Goal: Information Seeking & Learning: Learn about a topic

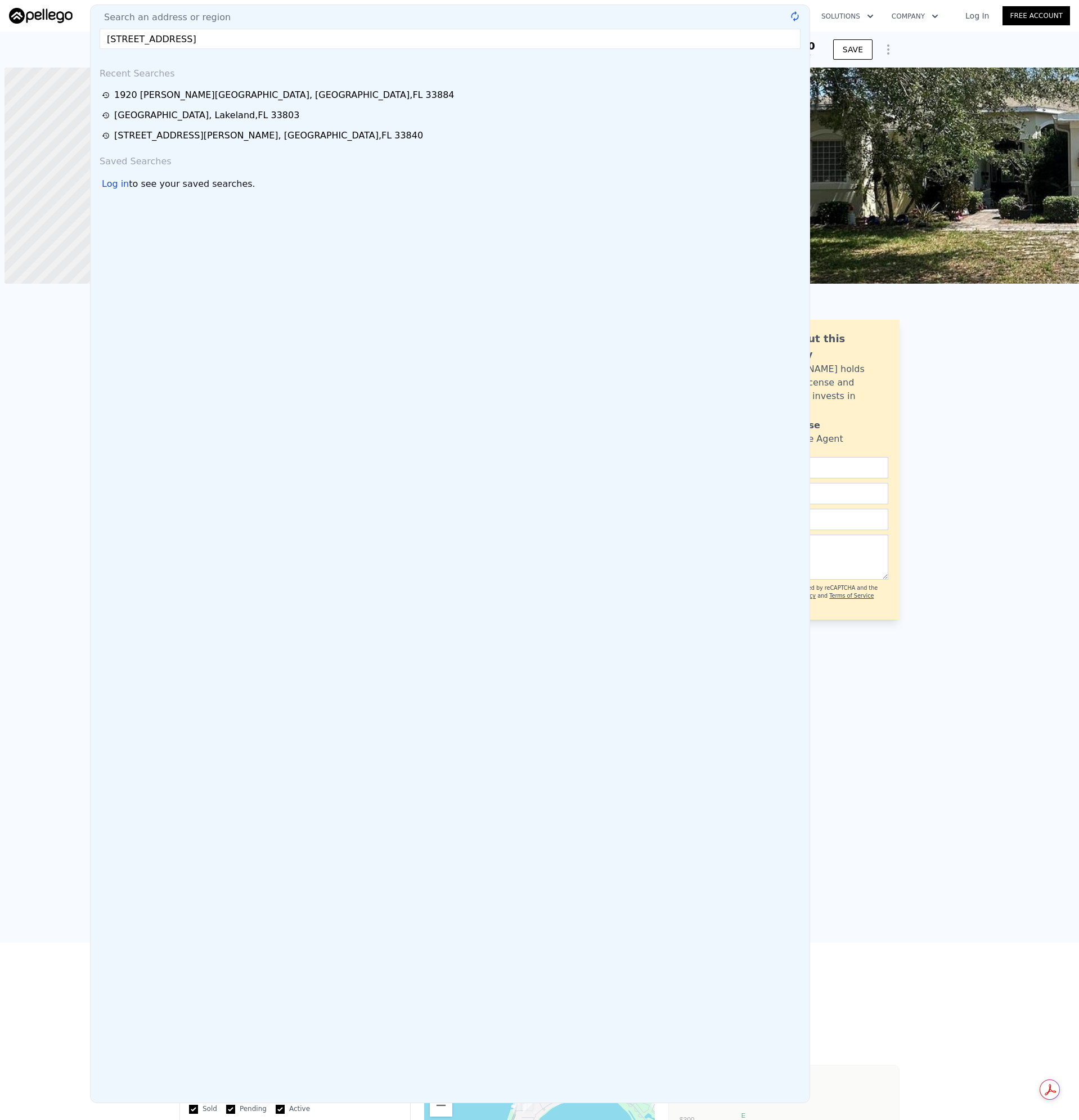
scroll to position [0, 515]
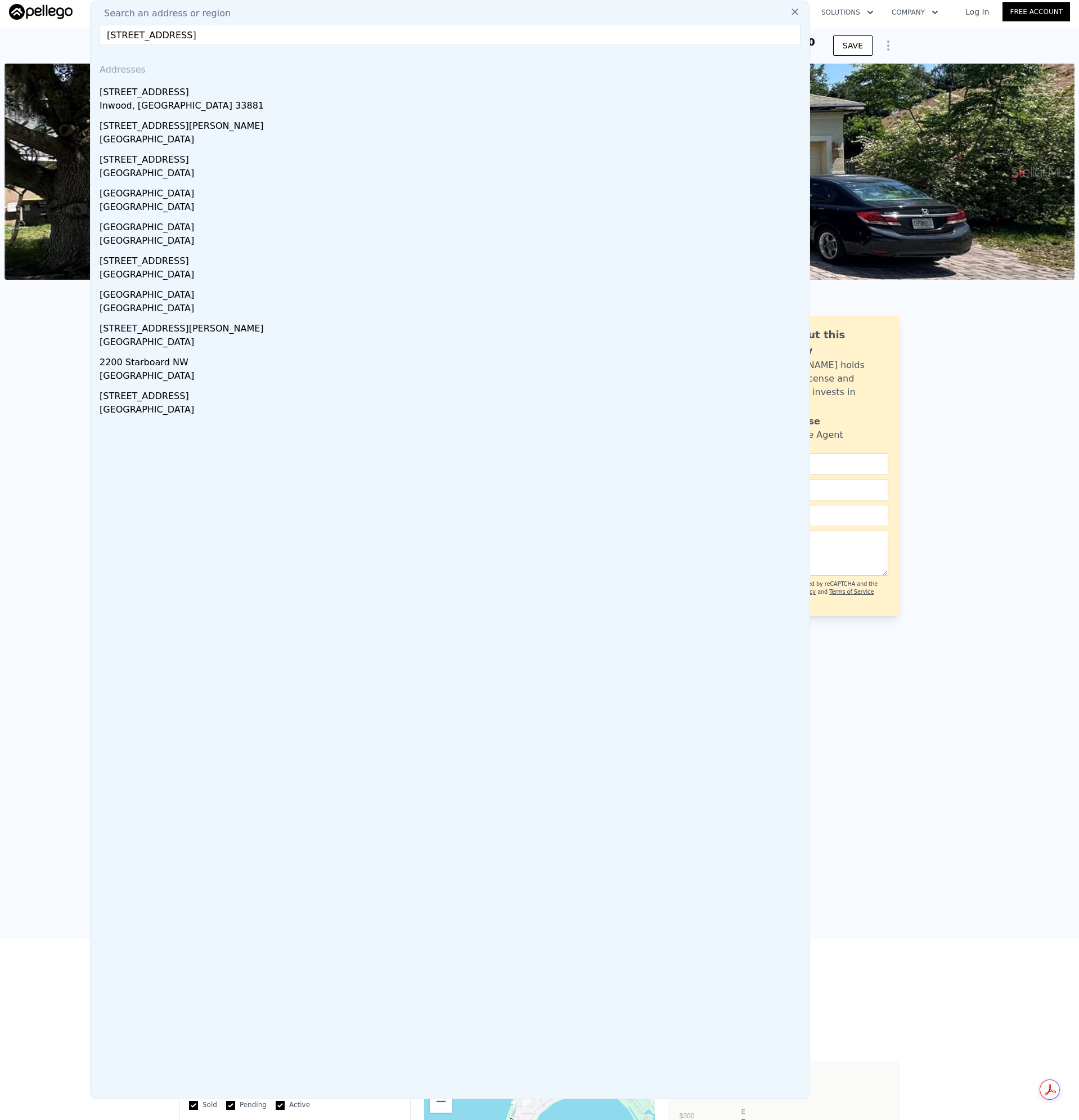
click at [129, 99] on div "Inwood, [GEOGRAPHIC_DATA] 33881" at bounding box center [452, 107] width 706 height 15
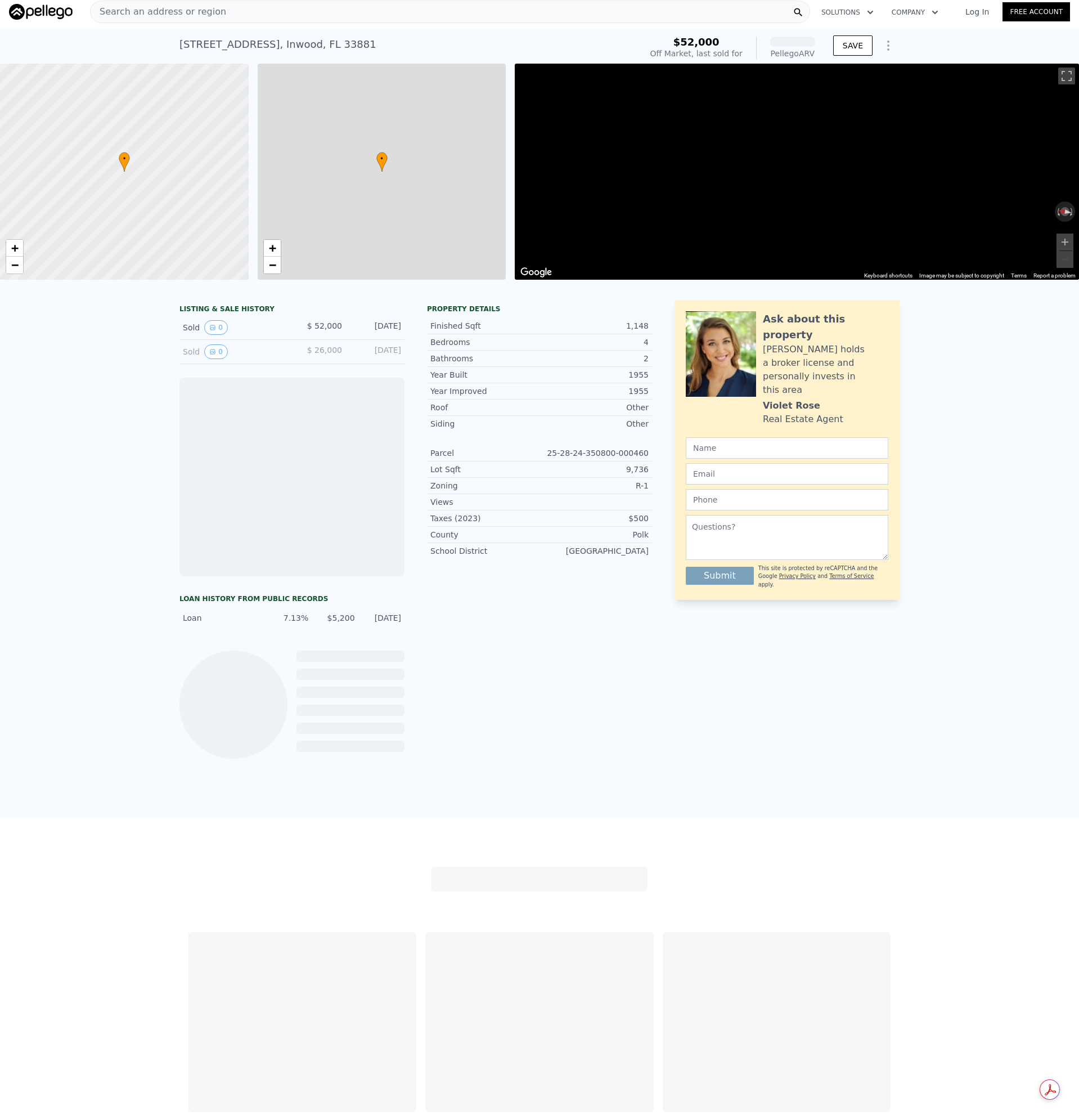
scroll to position [0, 5]
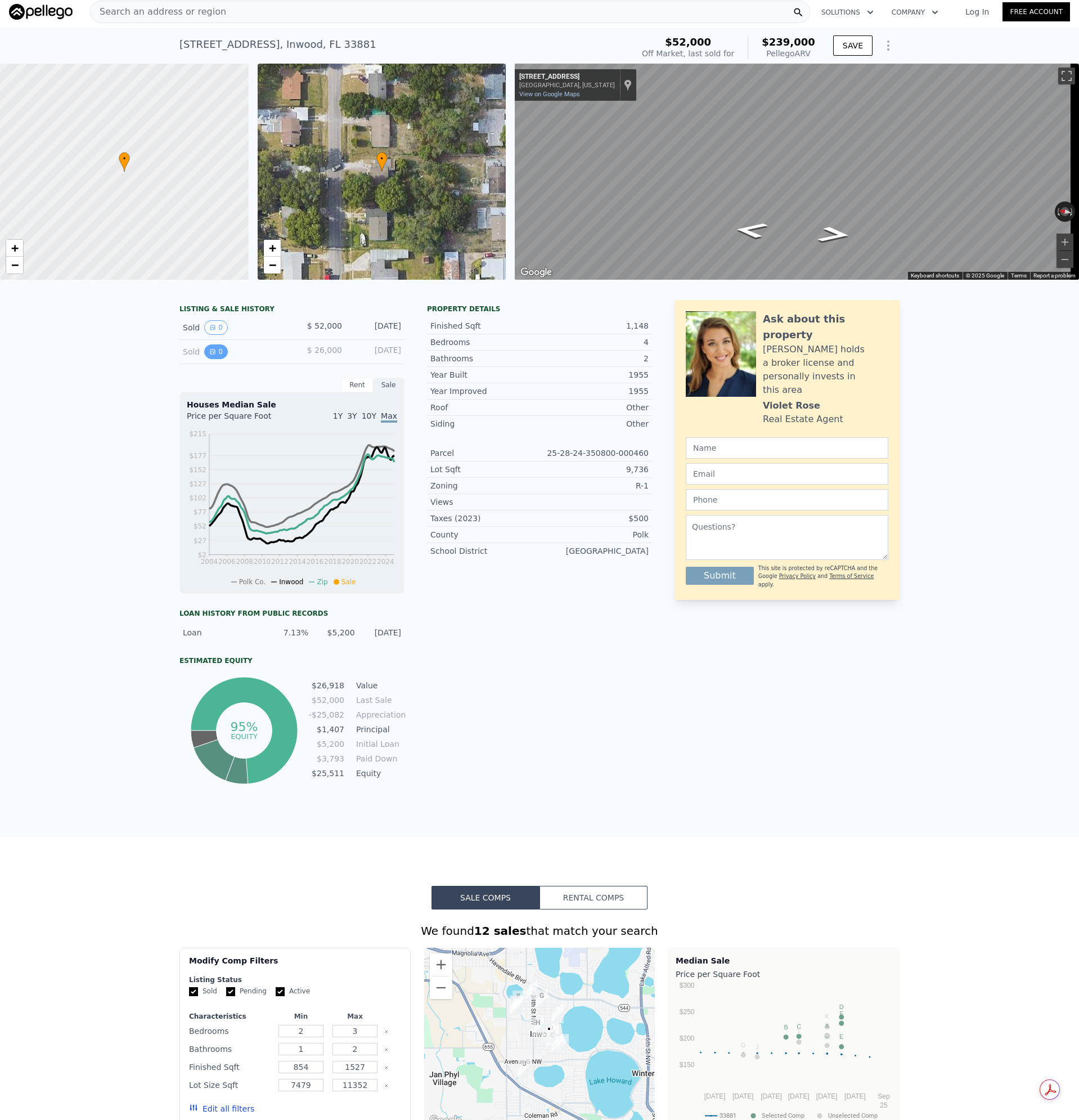
click at [219, 359] on button "0" at bounding box center [216, 351] width 24 height 15
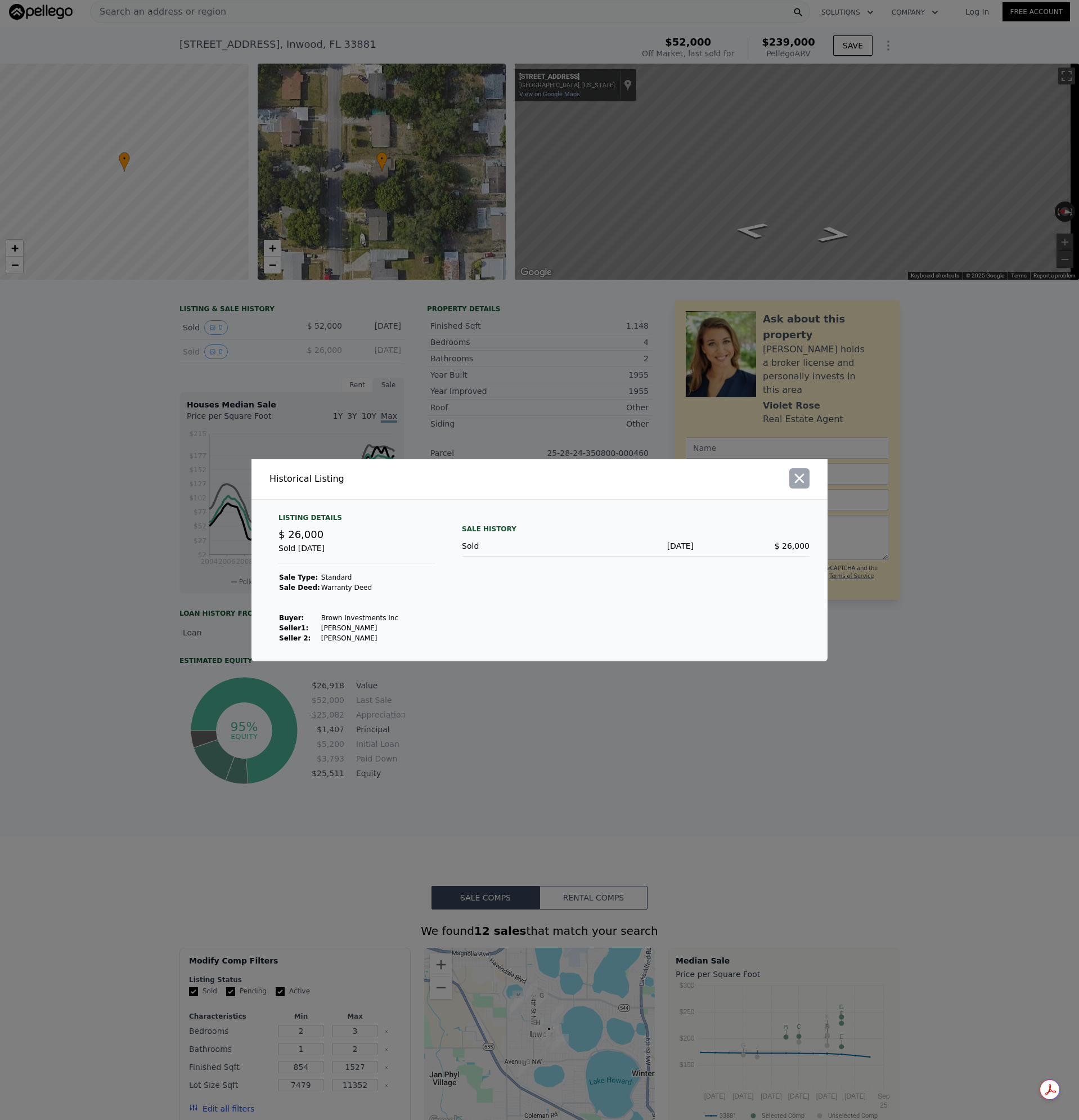
click at [794, 476] on icon "button" at bounding box center [799, 478] width 15 height 15
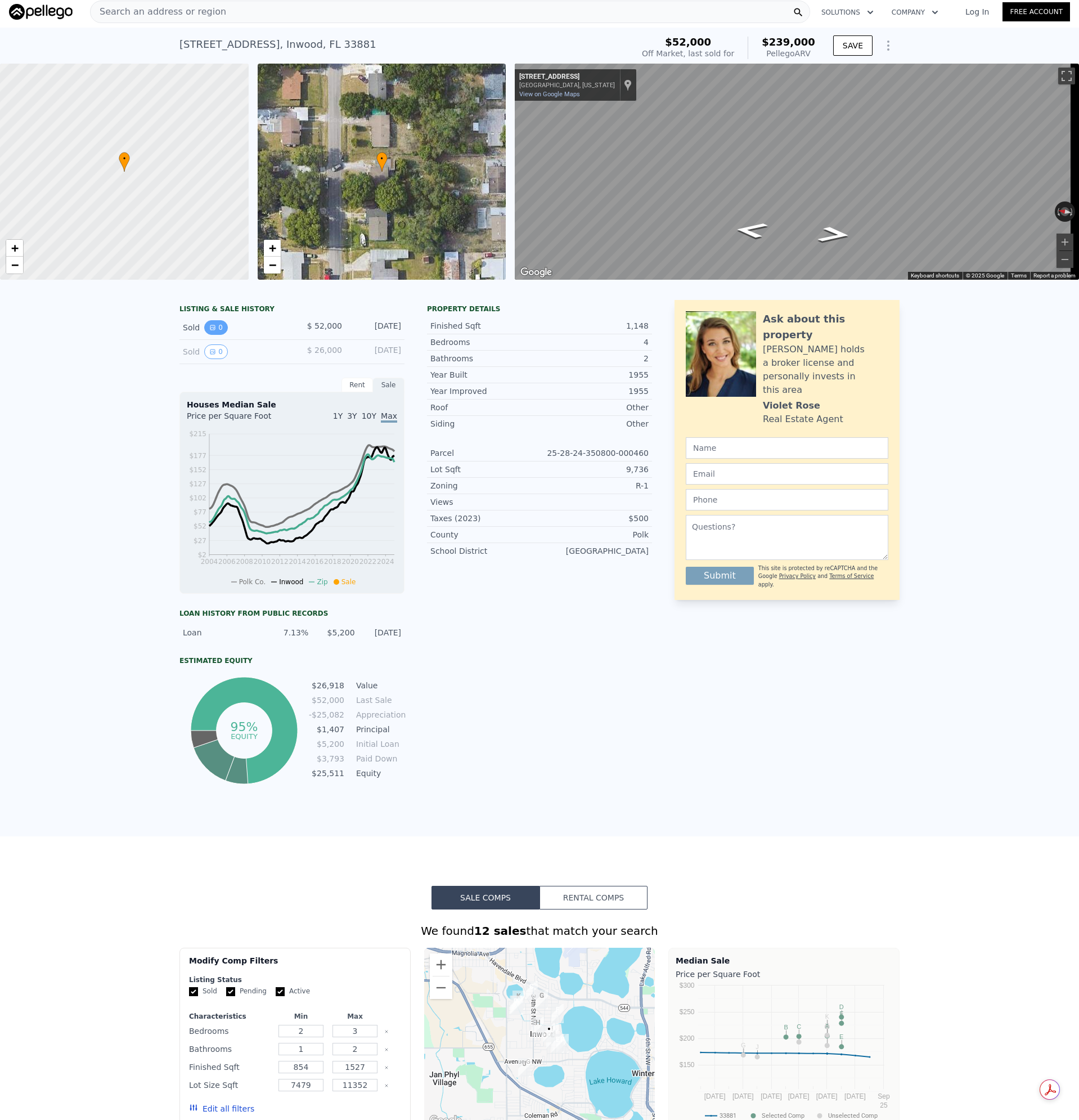
click at [204, 333] on button "0" at bounding box center [216, 328] width 24 height 15
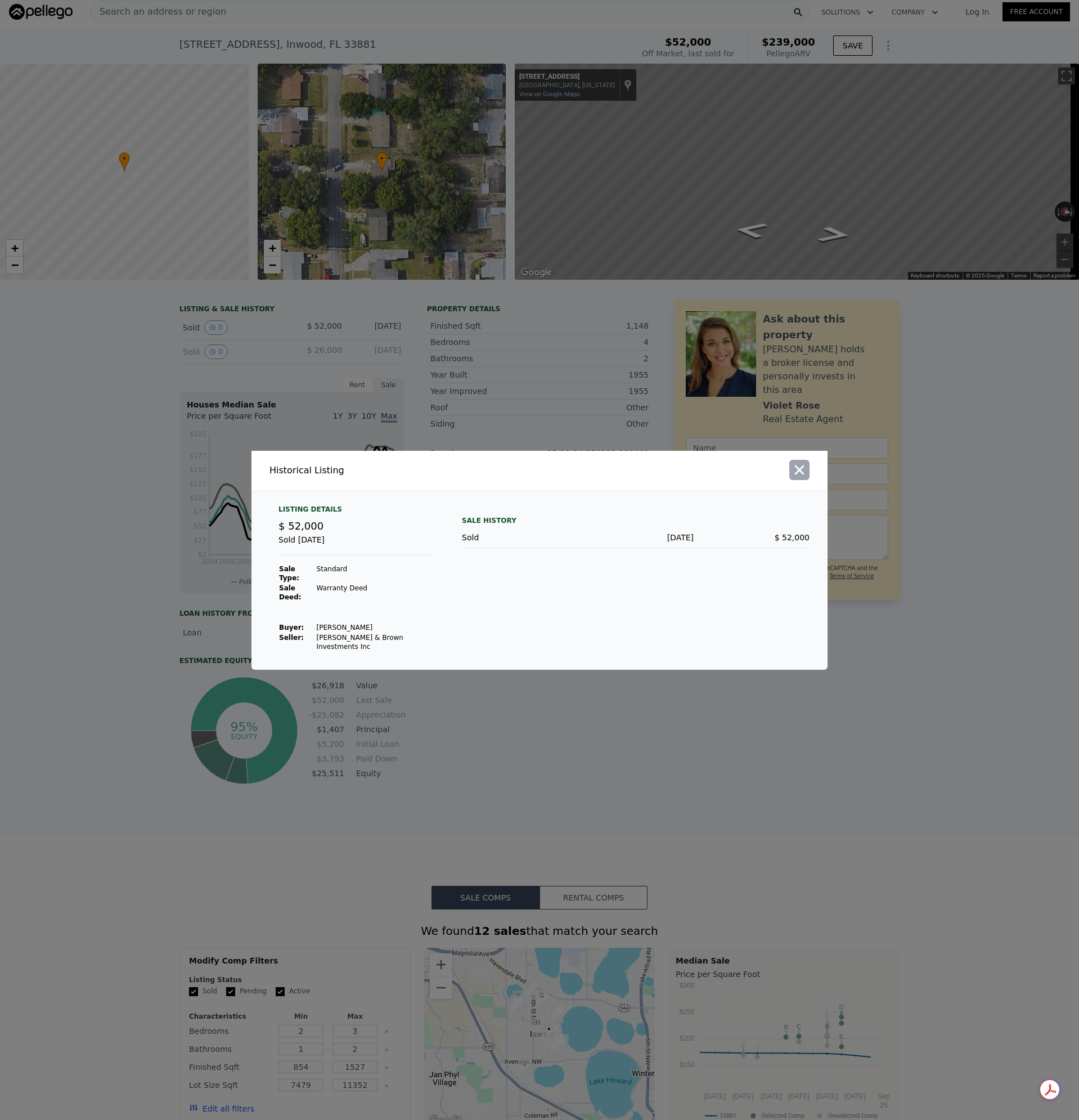
click at [798, 475] on icon "button" at bounding box center [800, 469] width 10 height 10
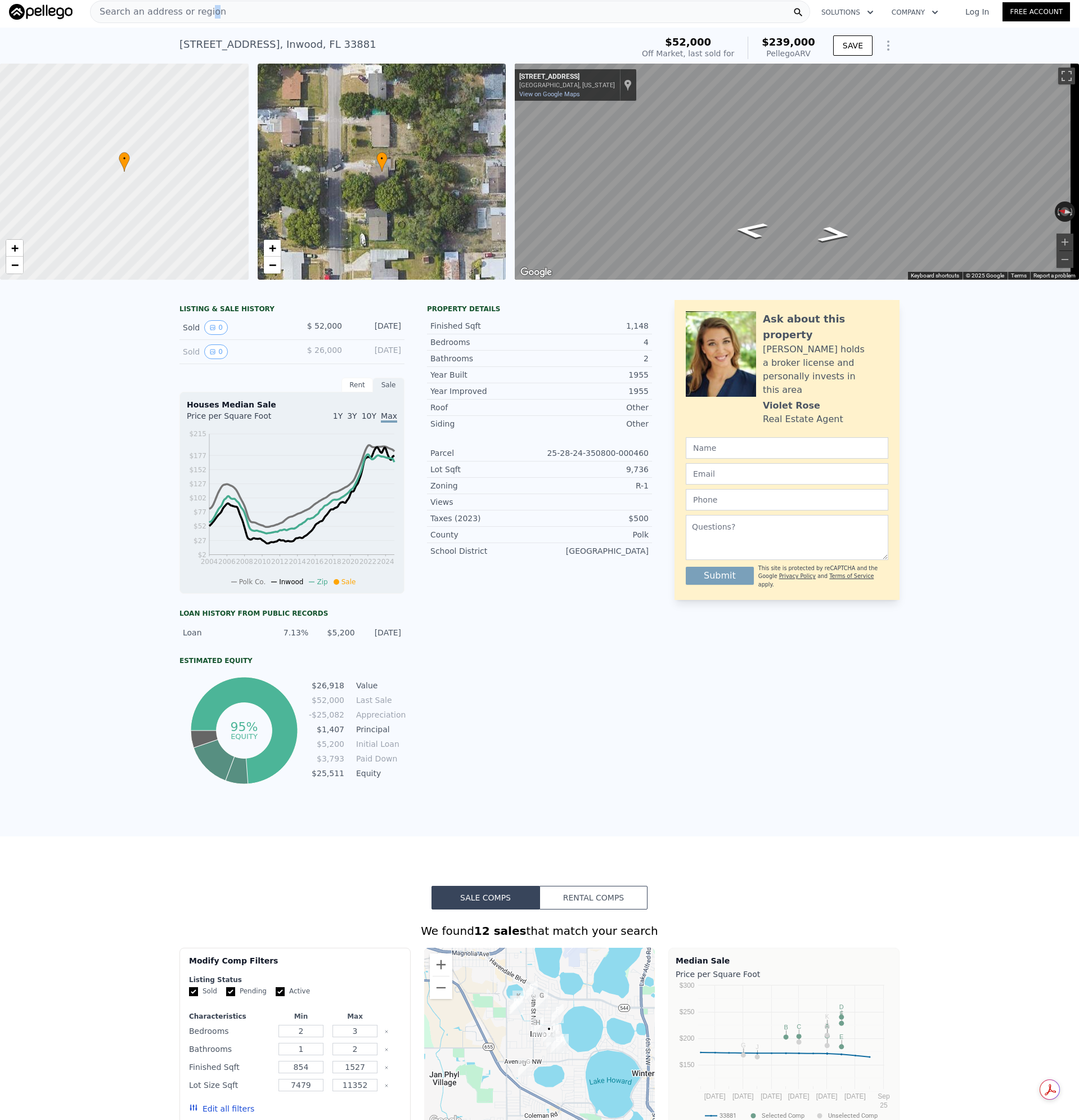
click at [202, 11] on span "Search an address or region" at bounding box center [158, 12] width 136 height 14
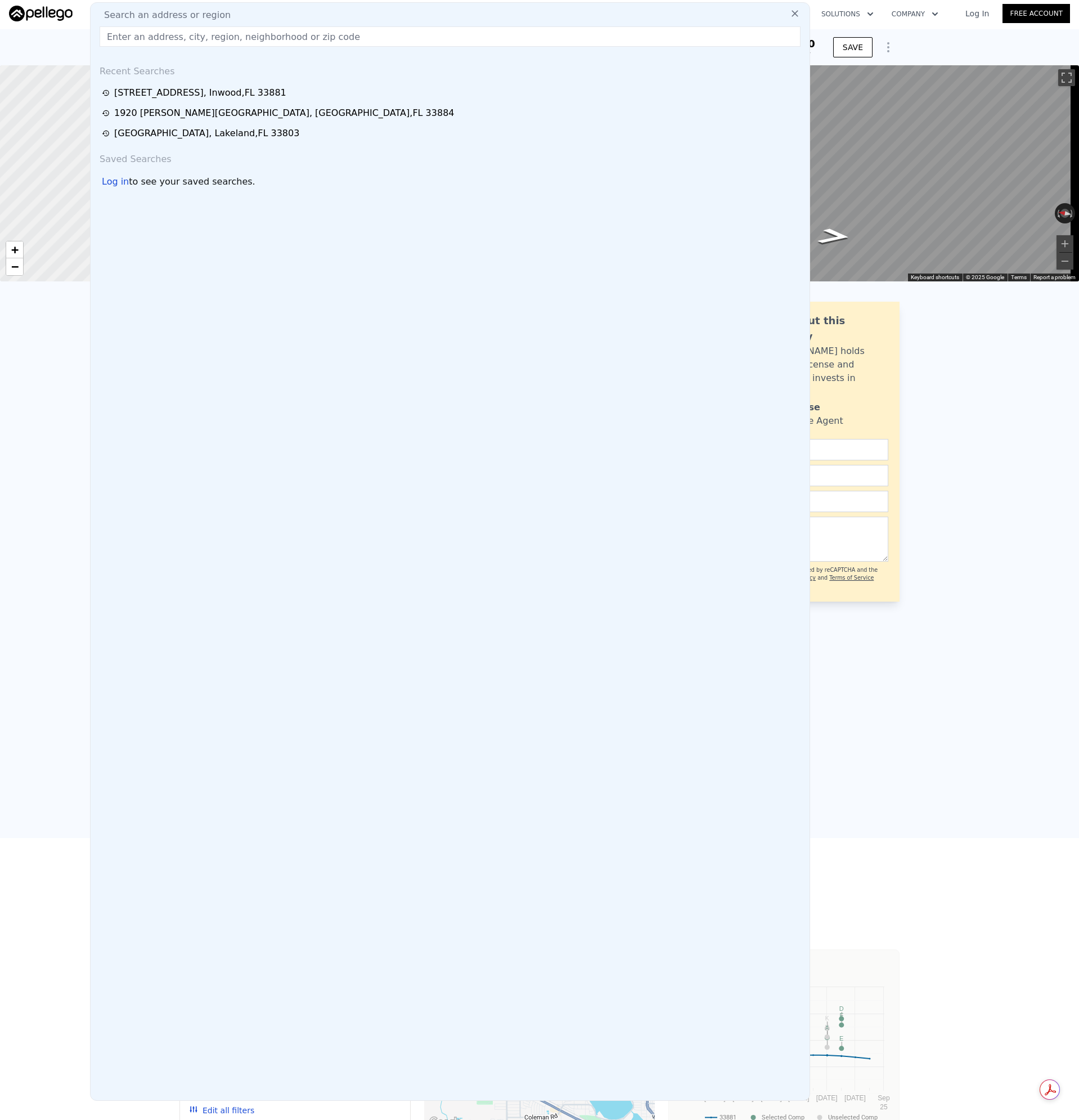
type input "[STREET_ADDRESS]"
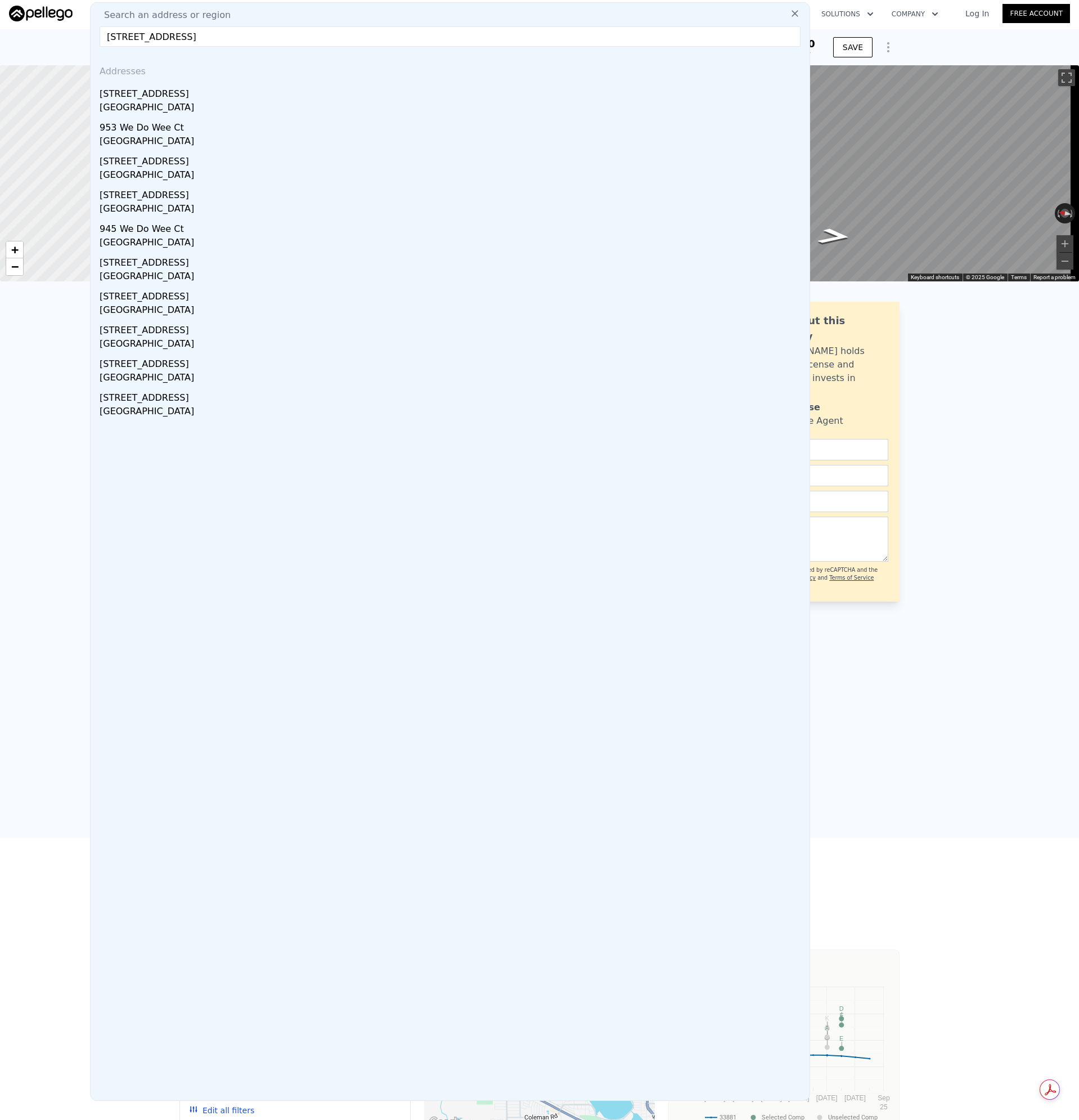
click at [156, 93] on div "[STREET_ADDRESS]" at bounding box center [452, 92] width 706 height 18
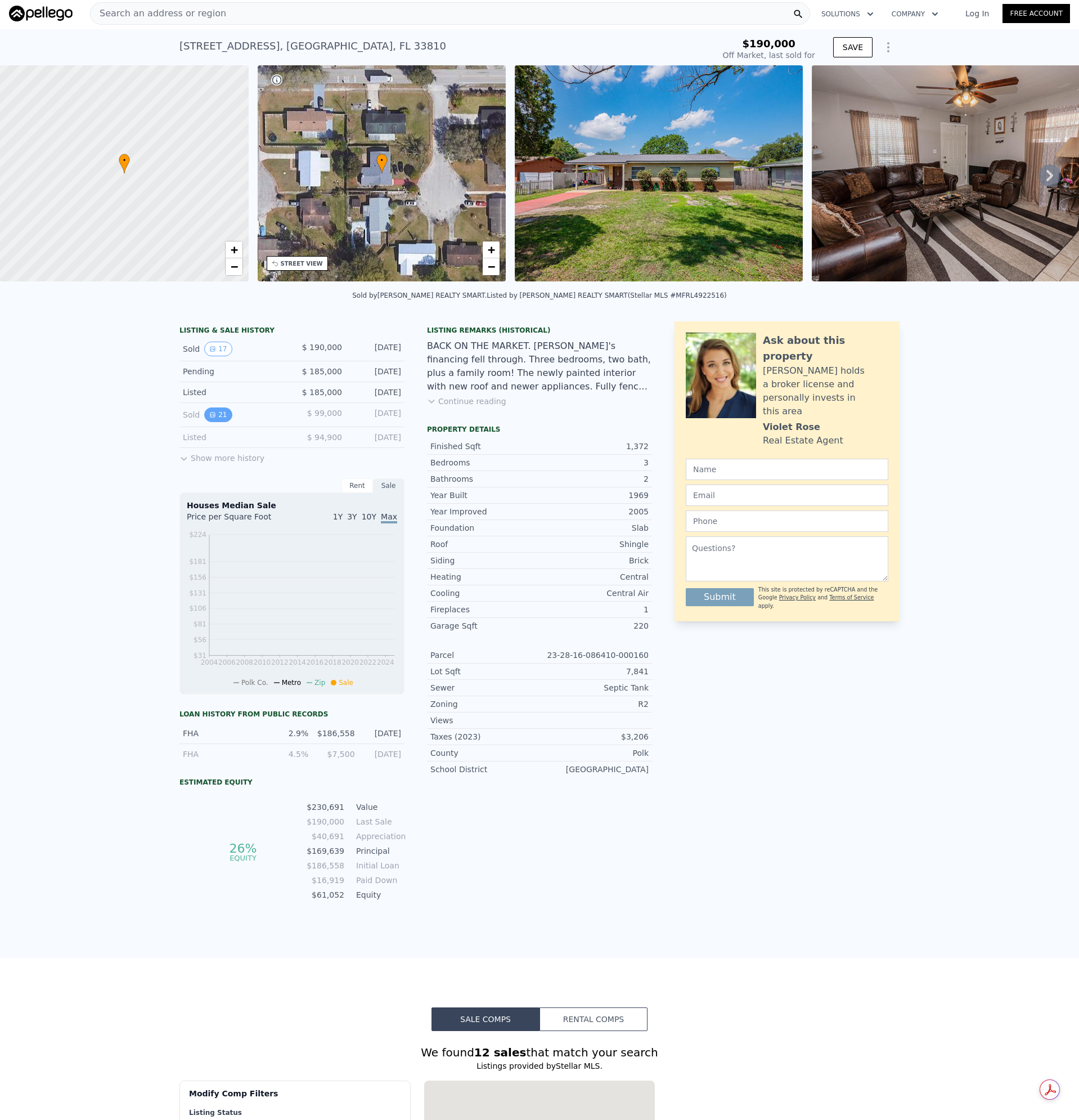
type input "-$ 202,407"
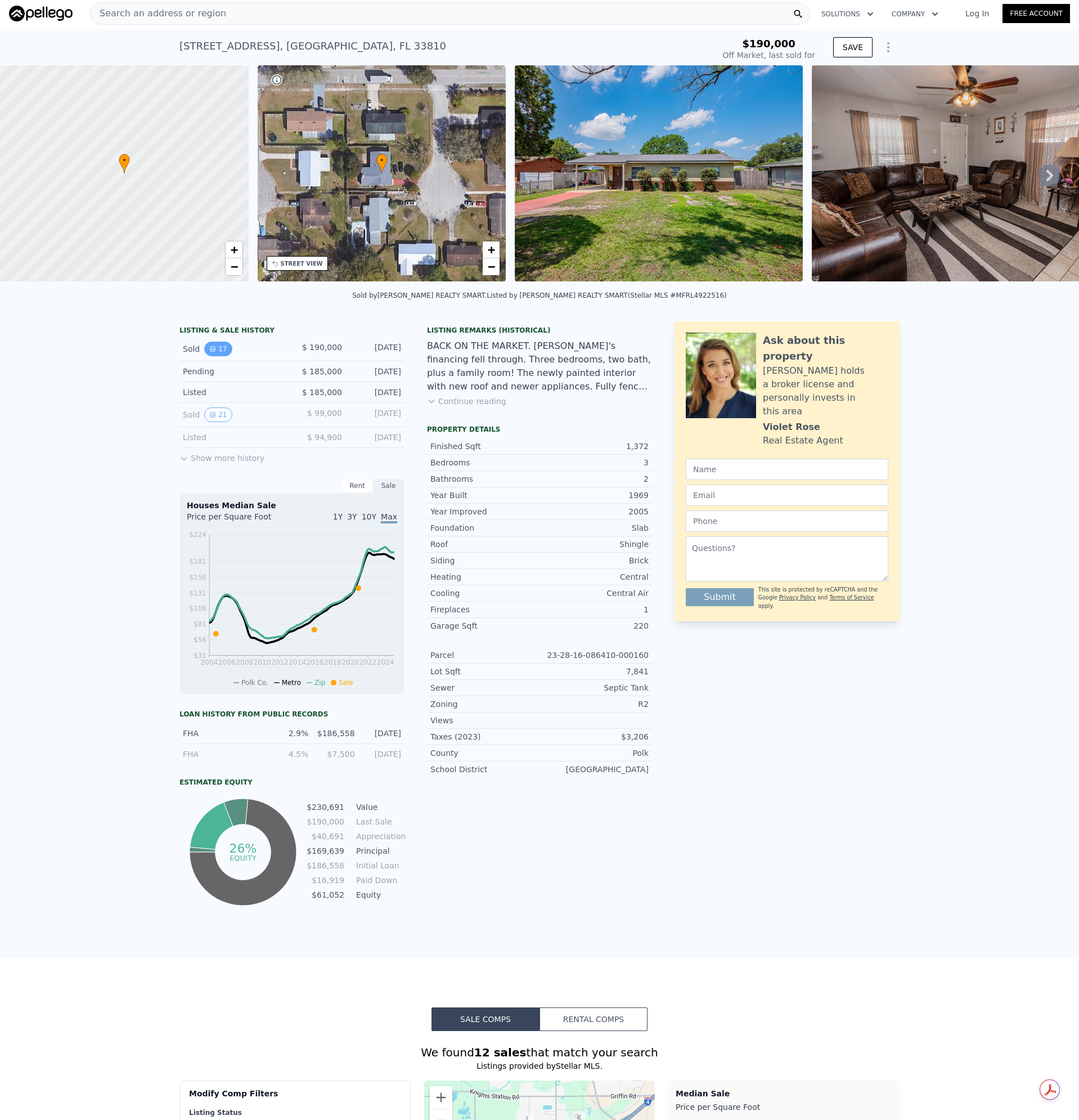
click at [216, 356] on button "17" at bounding box center [218, 349] width 27 height 15
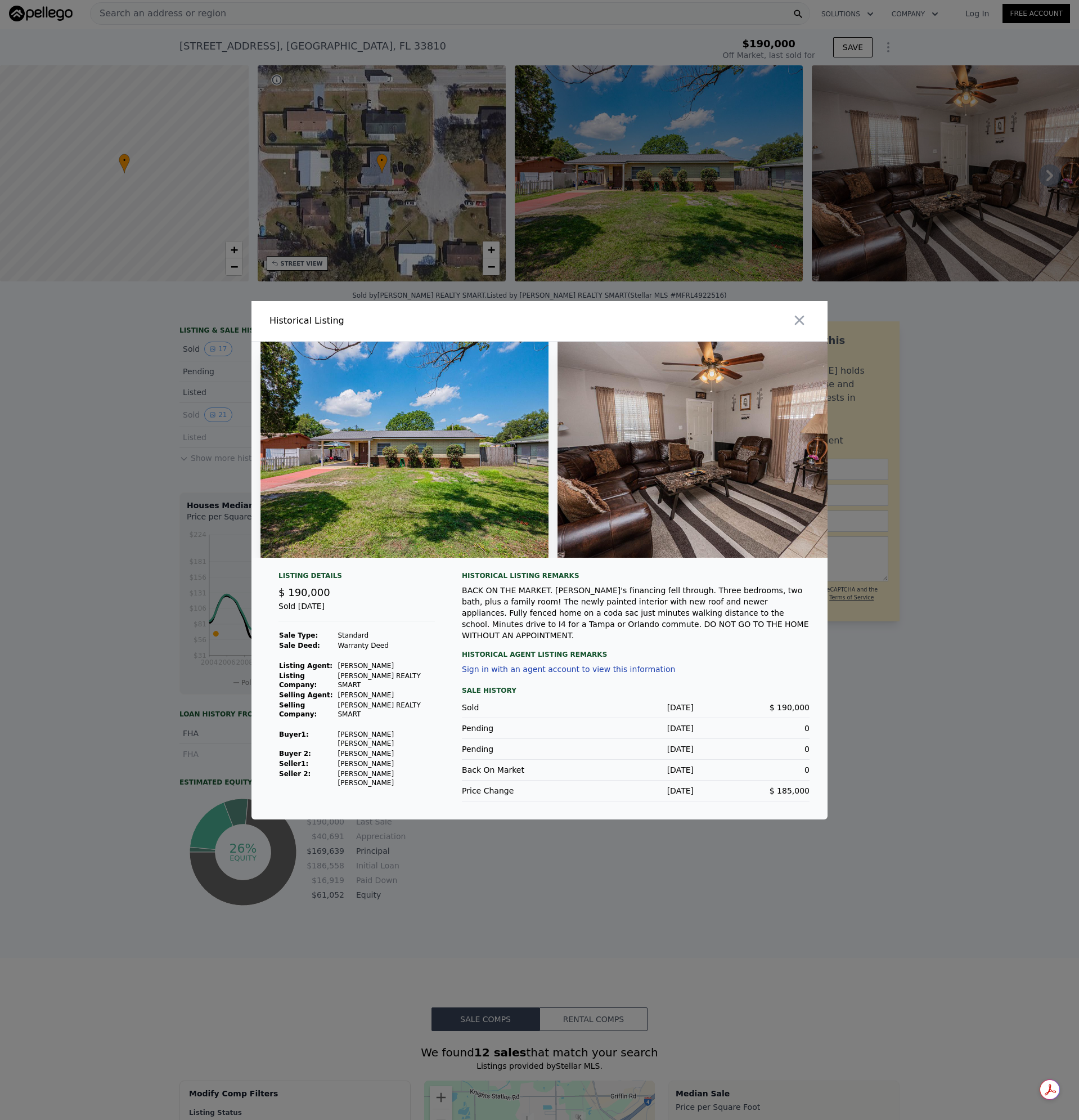
click at [673, 627] on div "BACK ON THE MARKET. [PERSON_NAME]'s financing fell through. Three bedrooms, two…" at bounding box center [636, 613] width 348 height 56
click at [628, 634] on div "BACK ON THE MARKET. [PERSON_NAME]'s financing fell through. Three bedrooms, two…" at bounding box center [636, 613] width 348 height 56
click at [799, 328] on icon "button" at bounding box center [799, 320] width 15 height 15
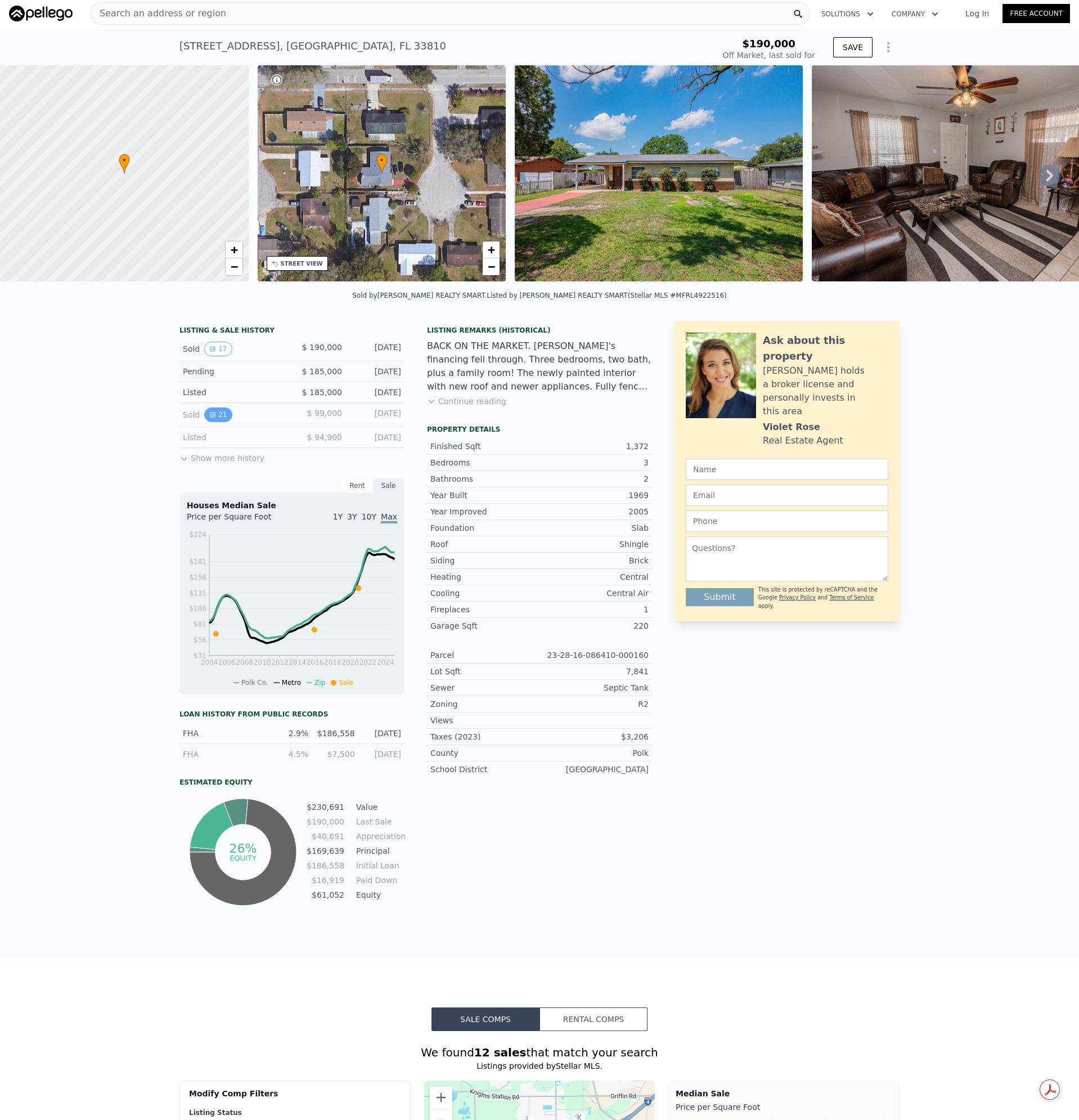
click at [213, 419] on button "21" at bounding box center [218, 415] width 27 height 15
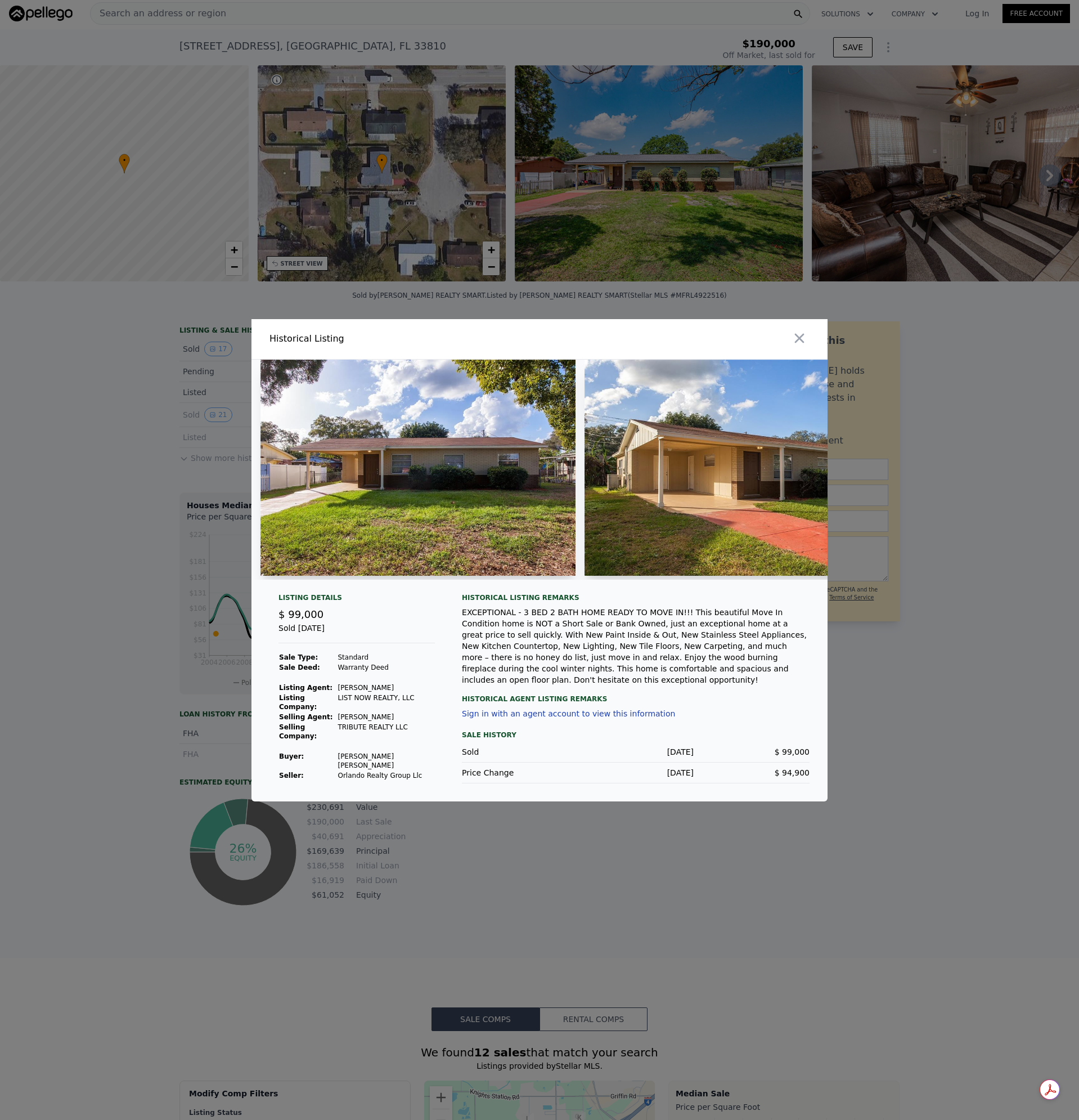
drag, startPoint x: 305, startPoint y: 589, endPoint x: 323, endPoint y: 593, distance: 18.4
click at [323, 589] on div at bounding box center [540, 474] width 576 height 229
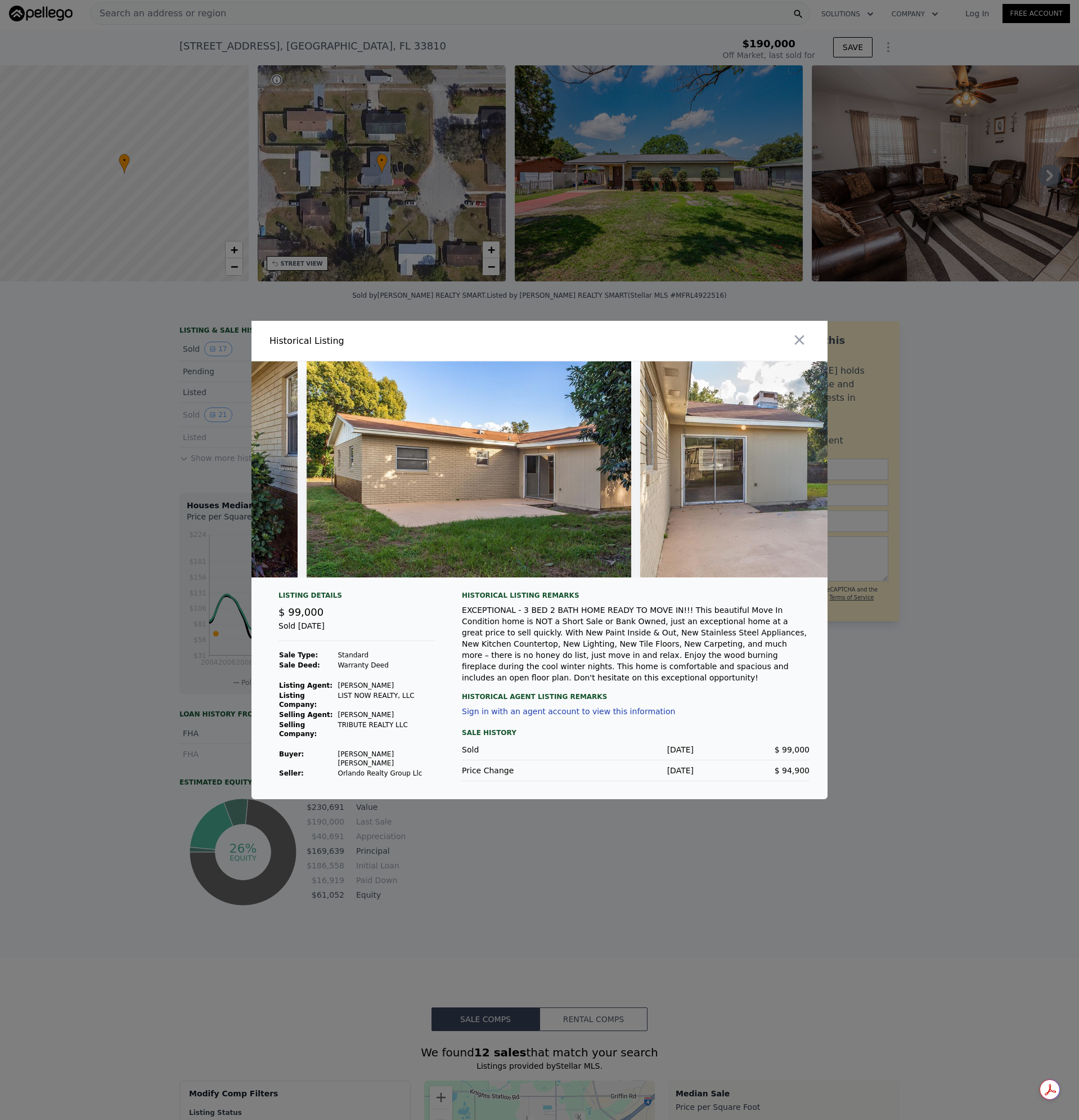
scroll to position [0, 6414]
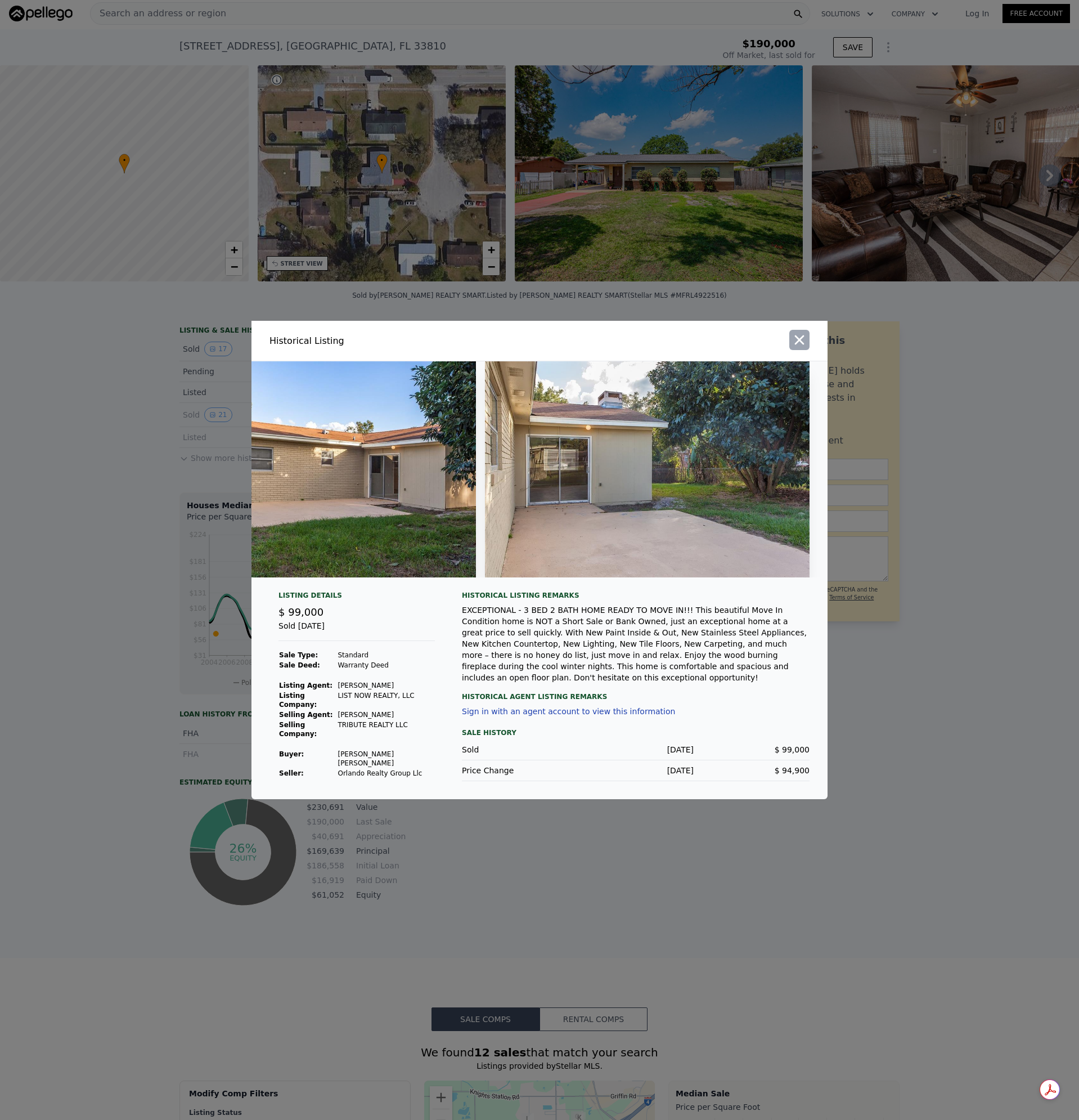
click at [800, 343] on icon "button" at bounding box center [799, 340] width 15 height 15
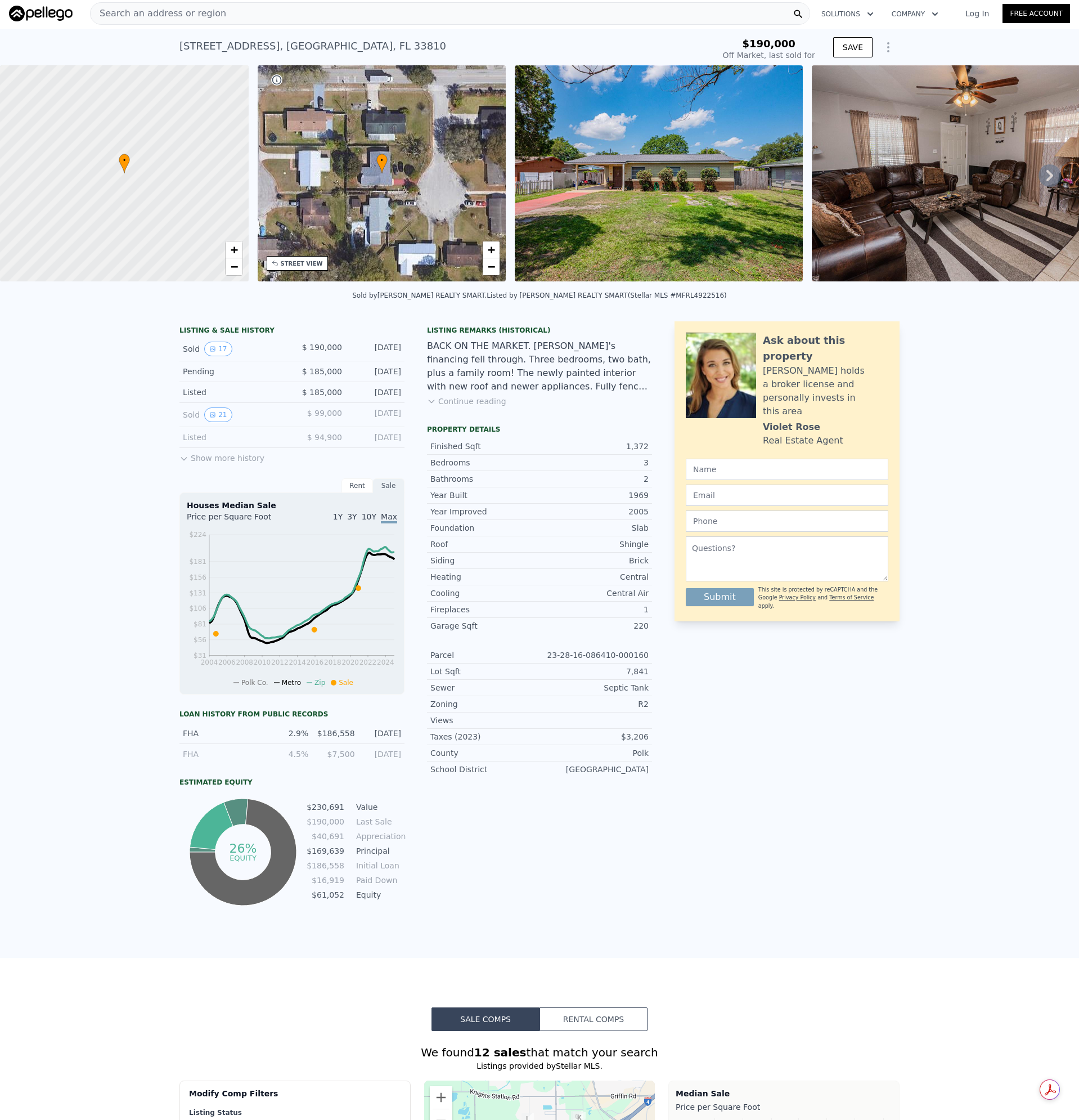
click at [548, 373] on div "BACK ON THE MARKET. [PERSON_NAME]'s financing fell through. Three bedrooms, two…" at bounding box center [540, 366] width 225 height 54
click at [217, 17] on div "Search an address or region" at bounding box center [450, 14] width 720 height 23
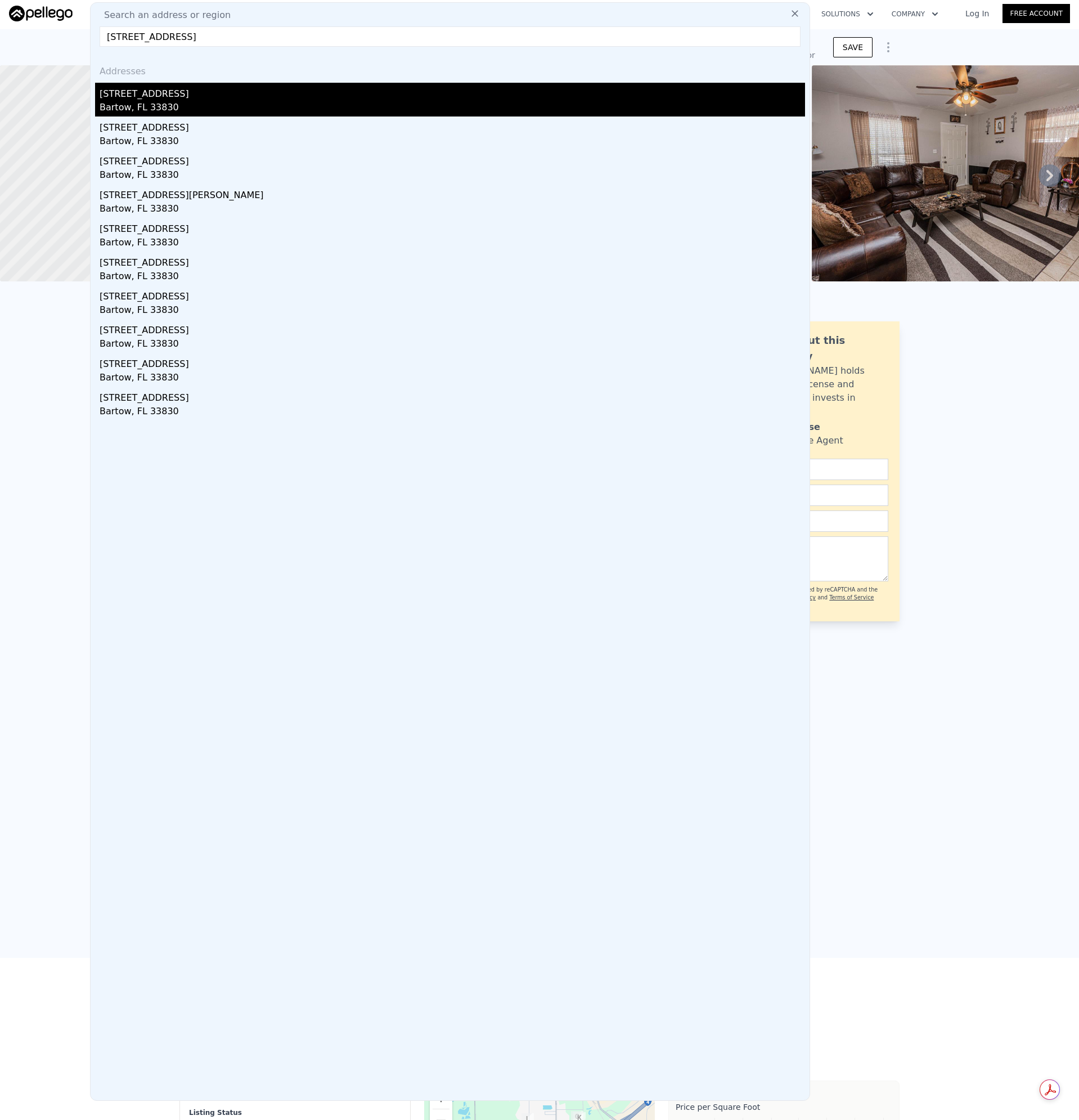
type input "[STREET_ADDRESS]"
click at [161, 96] on div "[STREET_ADDRESS]" at bounding box center [452, 92] width 706 height 18
